Goal: Transaction & Acquisition: Purchase product/service

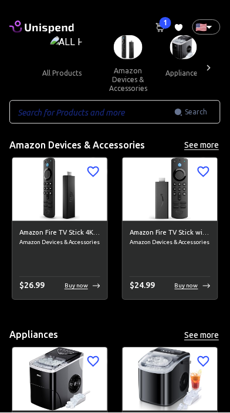
click at [136, 114] on input "text" at bounding box center [91, 111] width 165 height 23
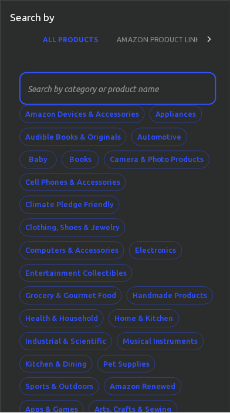
click at [171, 40] on button "AMAZON PRODUCT LINK" at bounding box center [158, 39] width 102 height 28
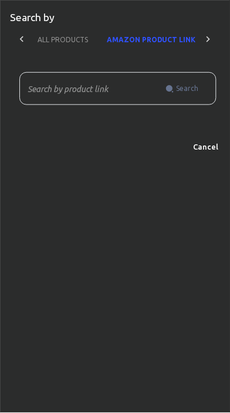
scroll to position [0, 8]
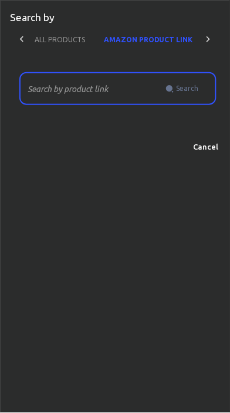
paste input "[URL][DOMAIN_NAME]"
type input "[URL][DOMAIN_NAME]"
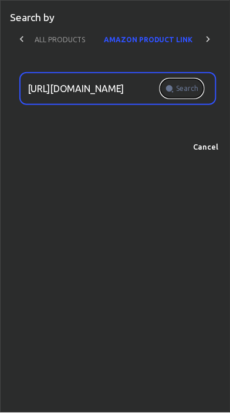
click at [196, 86] on span "Search" at bounding box center [188, 89] width 22 height 12
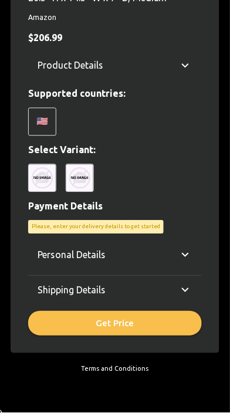
scroll to position [425, 0]
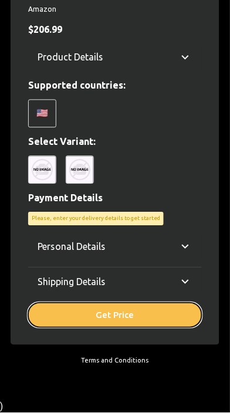
click at [143, 311] on button "Get Price" at bounding box center [115, 316] width 174 height 25
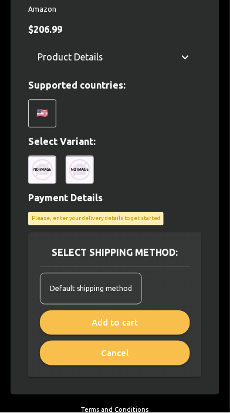
click at [126, 279] on div "Default shipping method" at bounding box center [91, 290] width 102 height 32
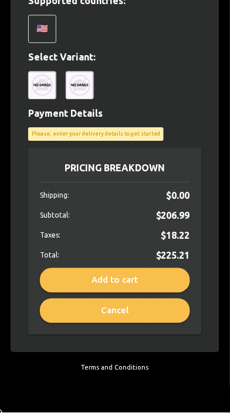
scroll to position [510, 0]
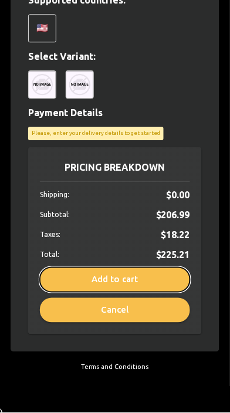
click at [157, 279] on button "Add to cart" at bounding box center [115, 280] width 150 height 25
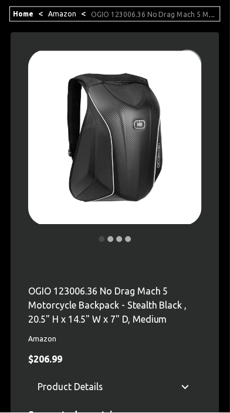
scroll to position [0, 0]
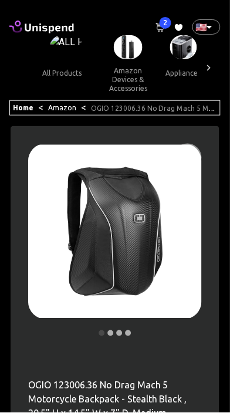
click at [166, 23] on span "2" at bounding box center [166, 23] width 12 height 12
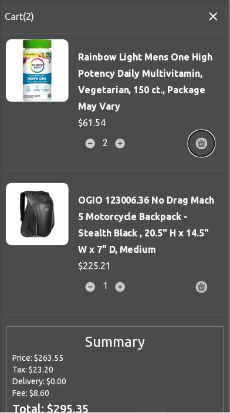
click at [210, 140] on button "button" at bounding box center [202, 144] width 26 height 26
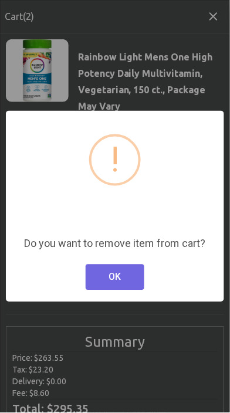
click at [130, 278] on button "OK" at bounding box center [115, 278] width 59 height 26
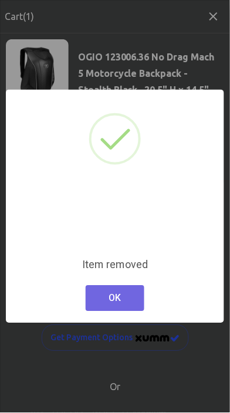
click at [134, 294] on button "OK" at bounding box center [115, 299] width 59 height 26
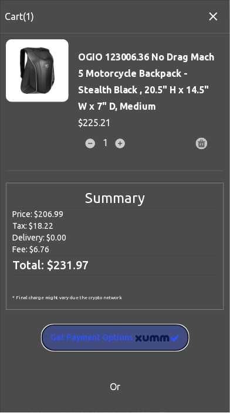
click at [130, 333] on span "Get Payment options" at bounding box center [115, 338] width 129 height 15
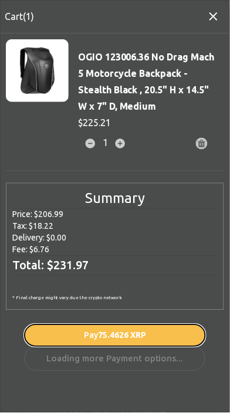
click at [146, 329] on span "Pay 75.4626 XRP" at bounding box center [115, 336] width 62 height 15
